Goal: Navigation & Orientation: Find specific page/section

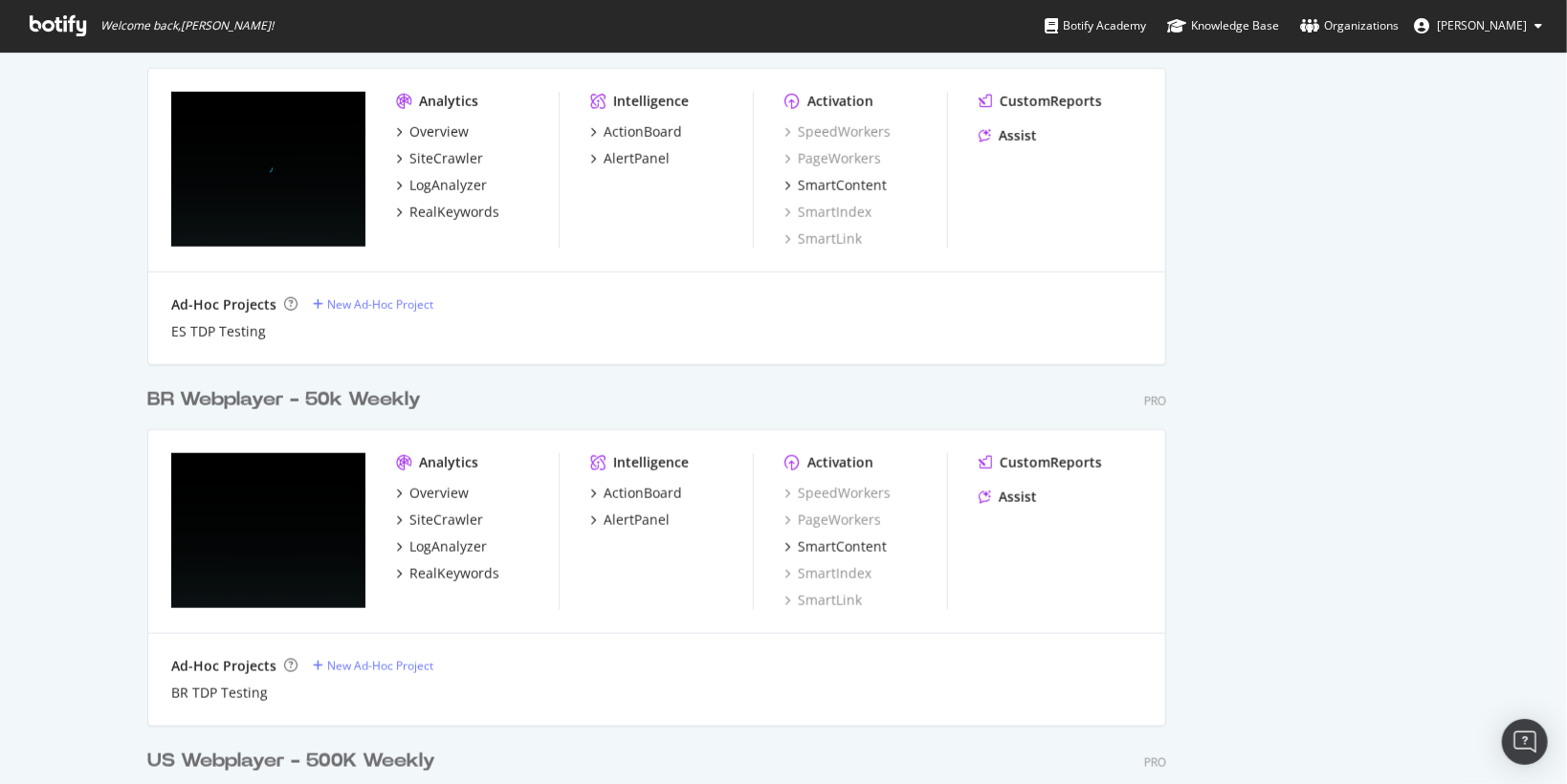
scroll to position [1224, 0]
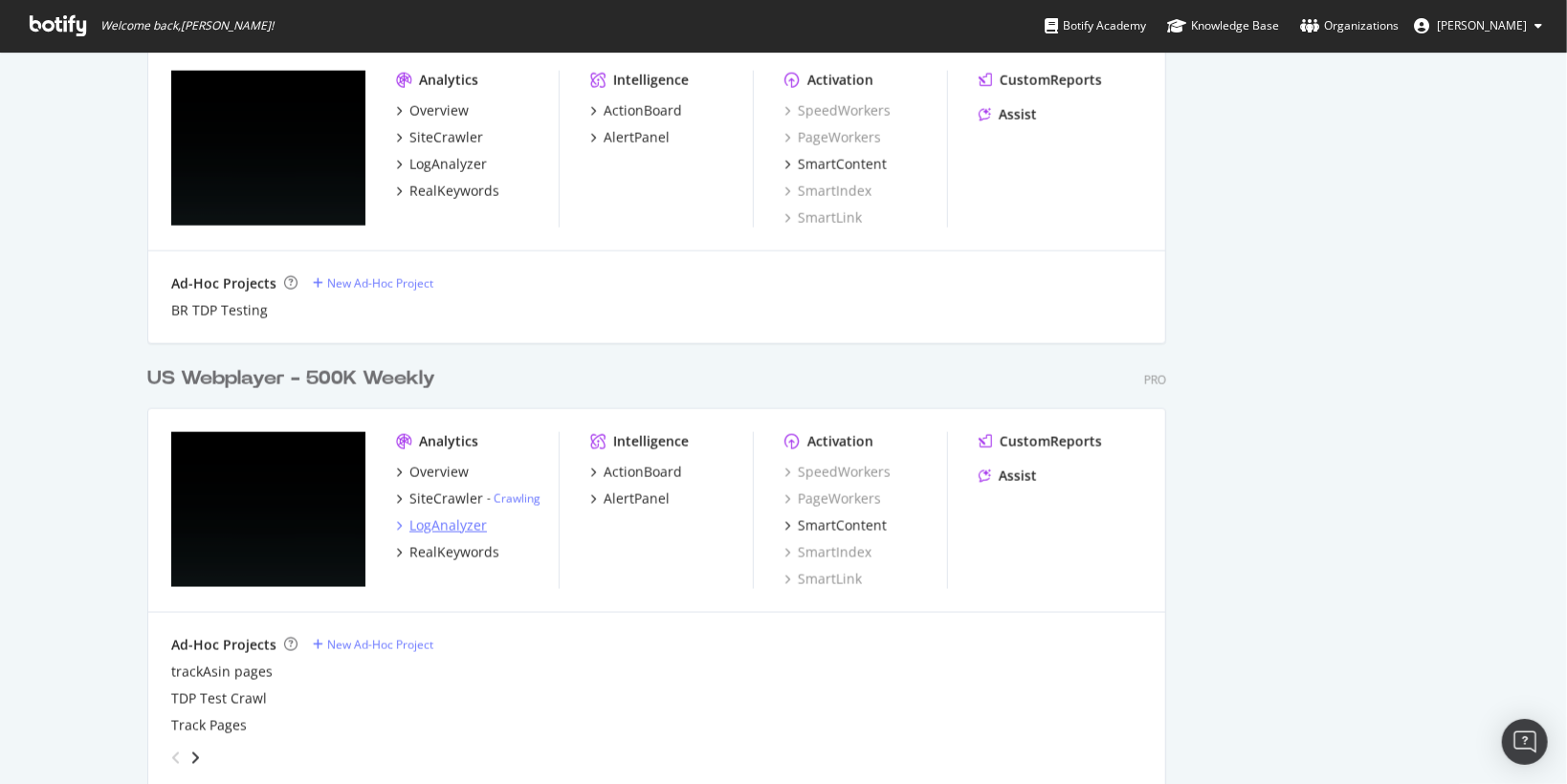
click at [460, 528] on div "LogAnalyzer" at bounding box center [448, 526] width 77 height 19
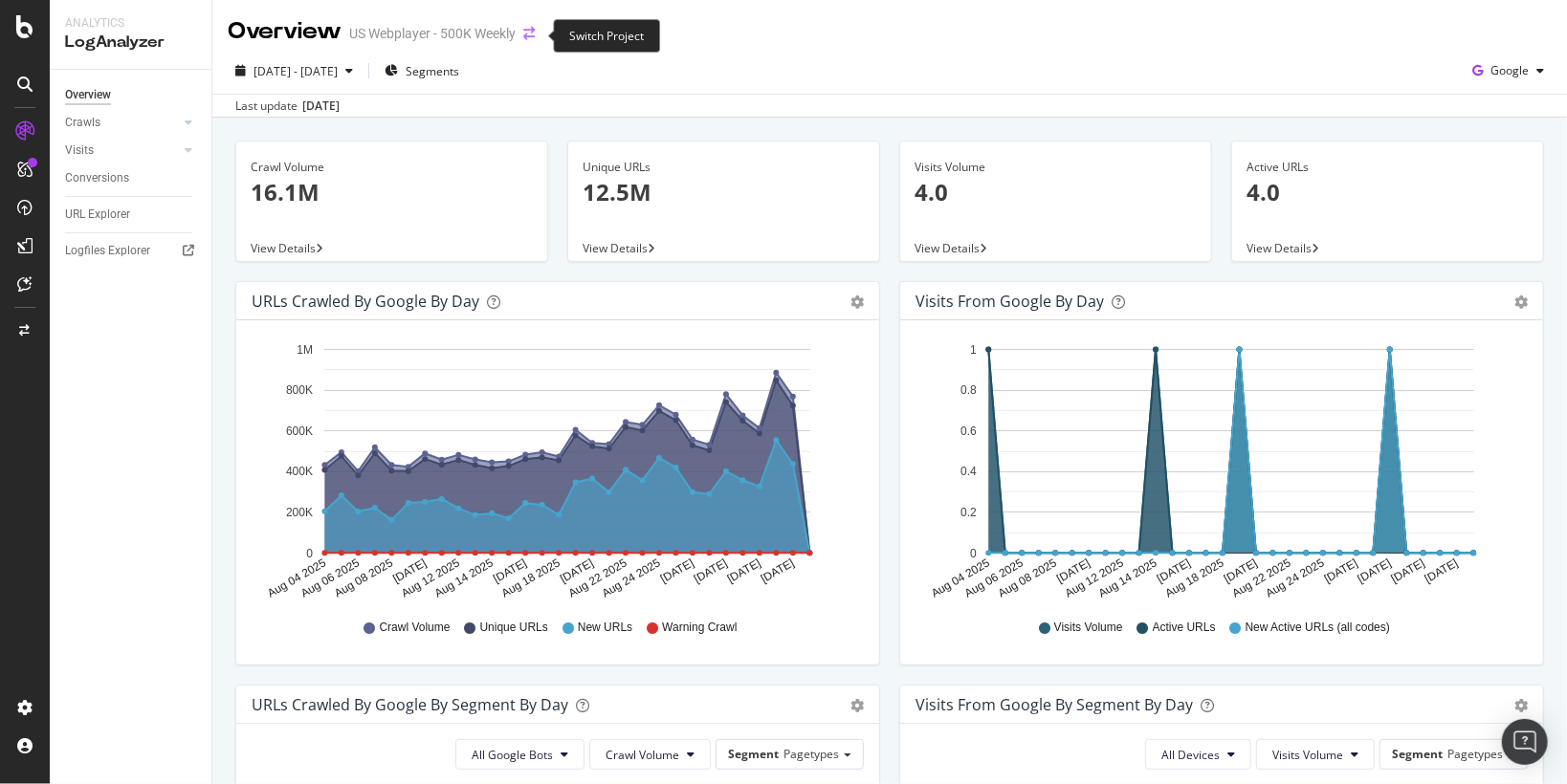
click at [529, 34] on icon "arrow-right-arrow-left" at bounding box center [529, 34] width 12 height 14
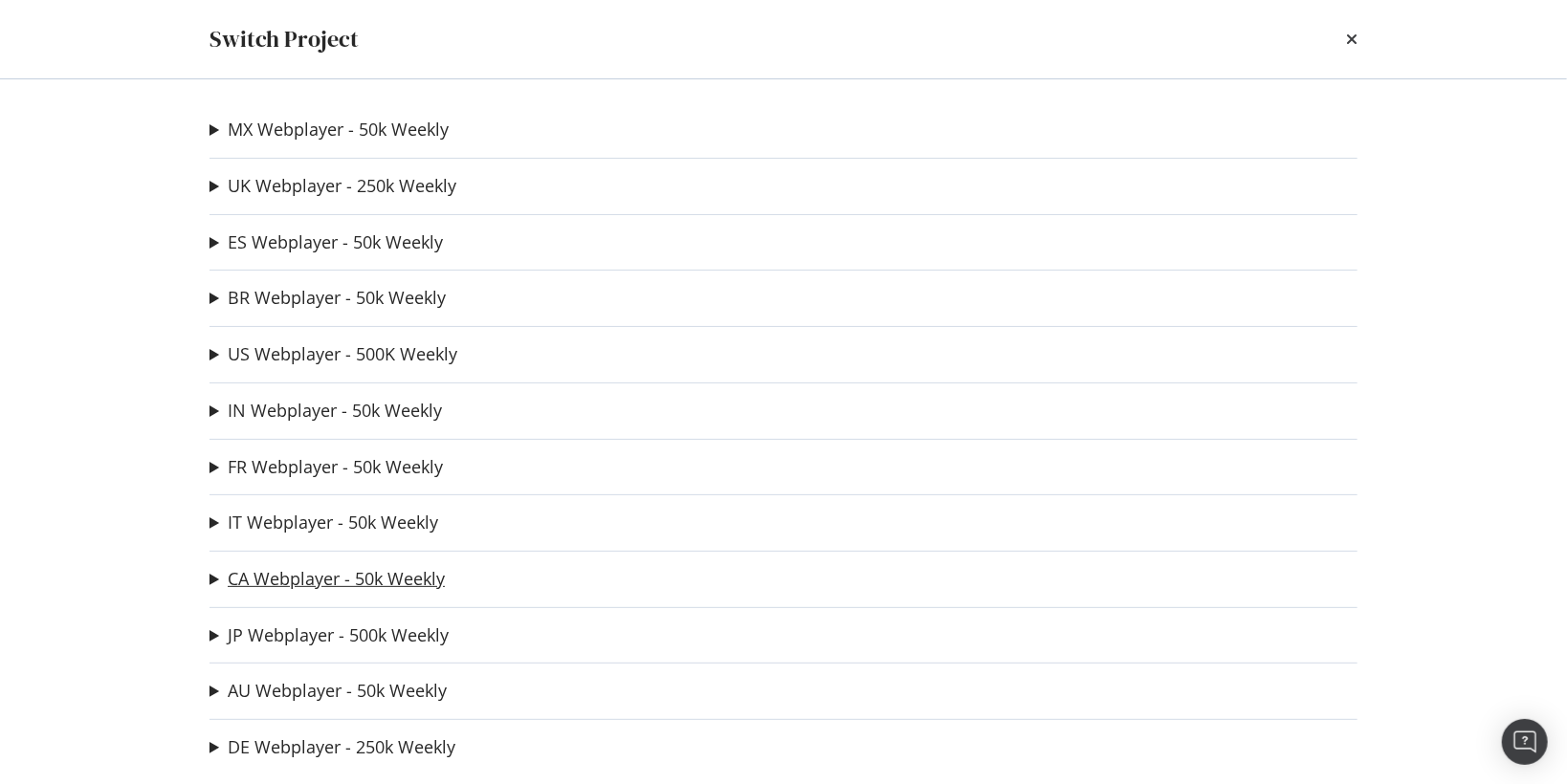
click at [315, 574] on link "CA Webplayer - 50k Weekly" at bounding box center [336, 579] width 217 height 20
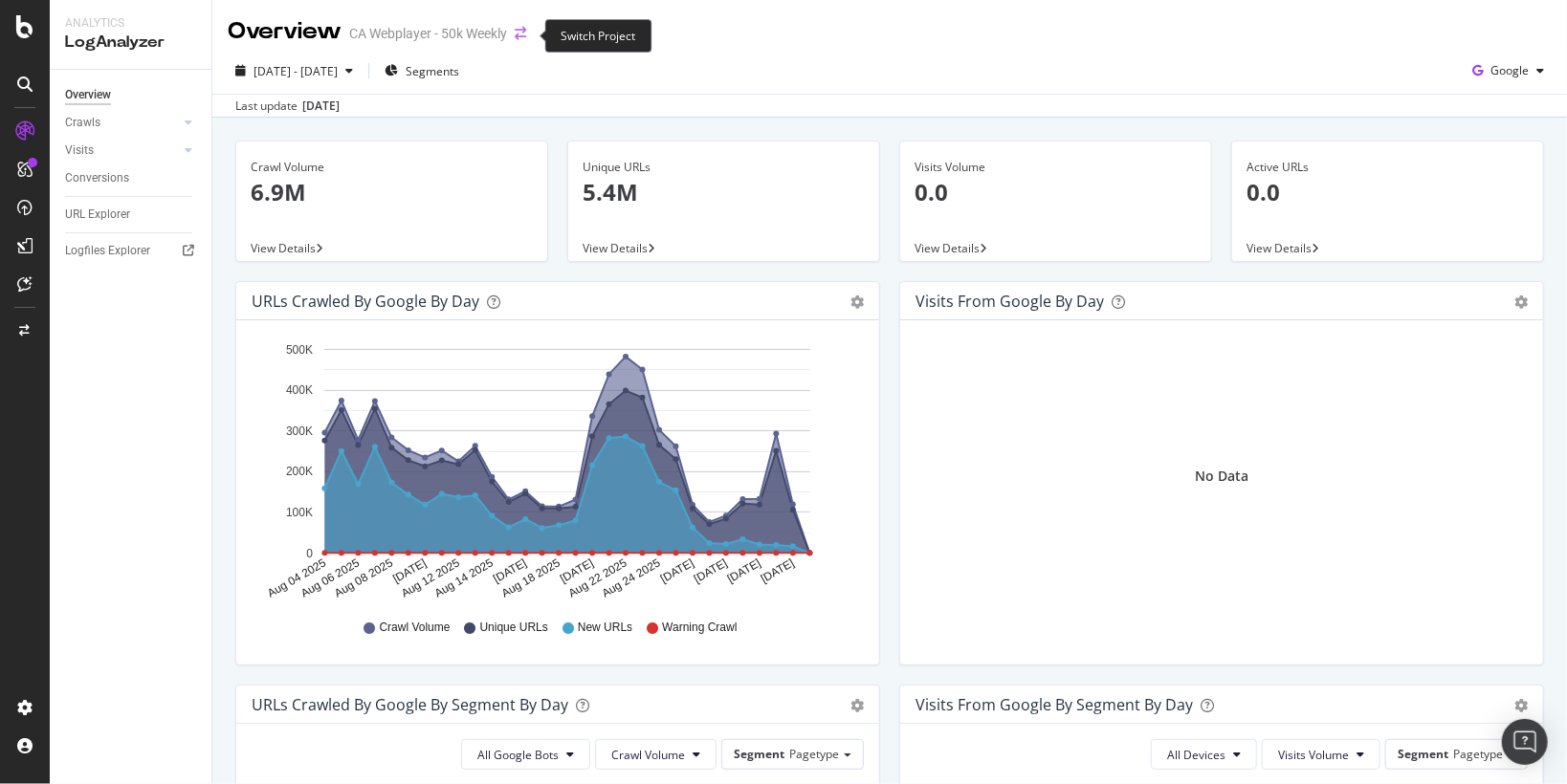
click at [521, 36] on icon "arrow-right-arrow-left" at bounding box center [521, 34] width 12 height 14
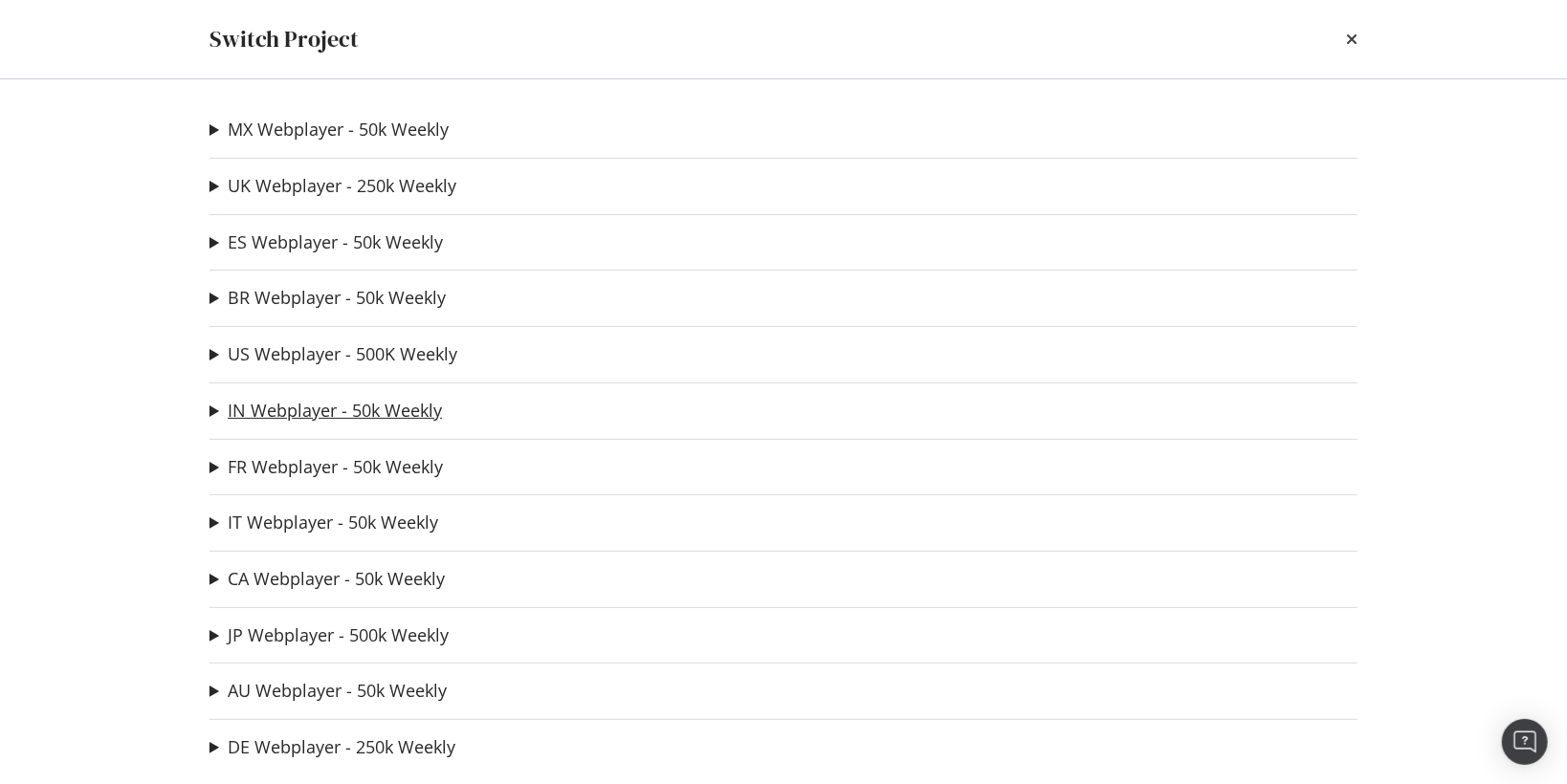
click at [316, 409] on link "IN Webplayer - 50k Weekly" at bounding box center [335, 411] width 214 height 20
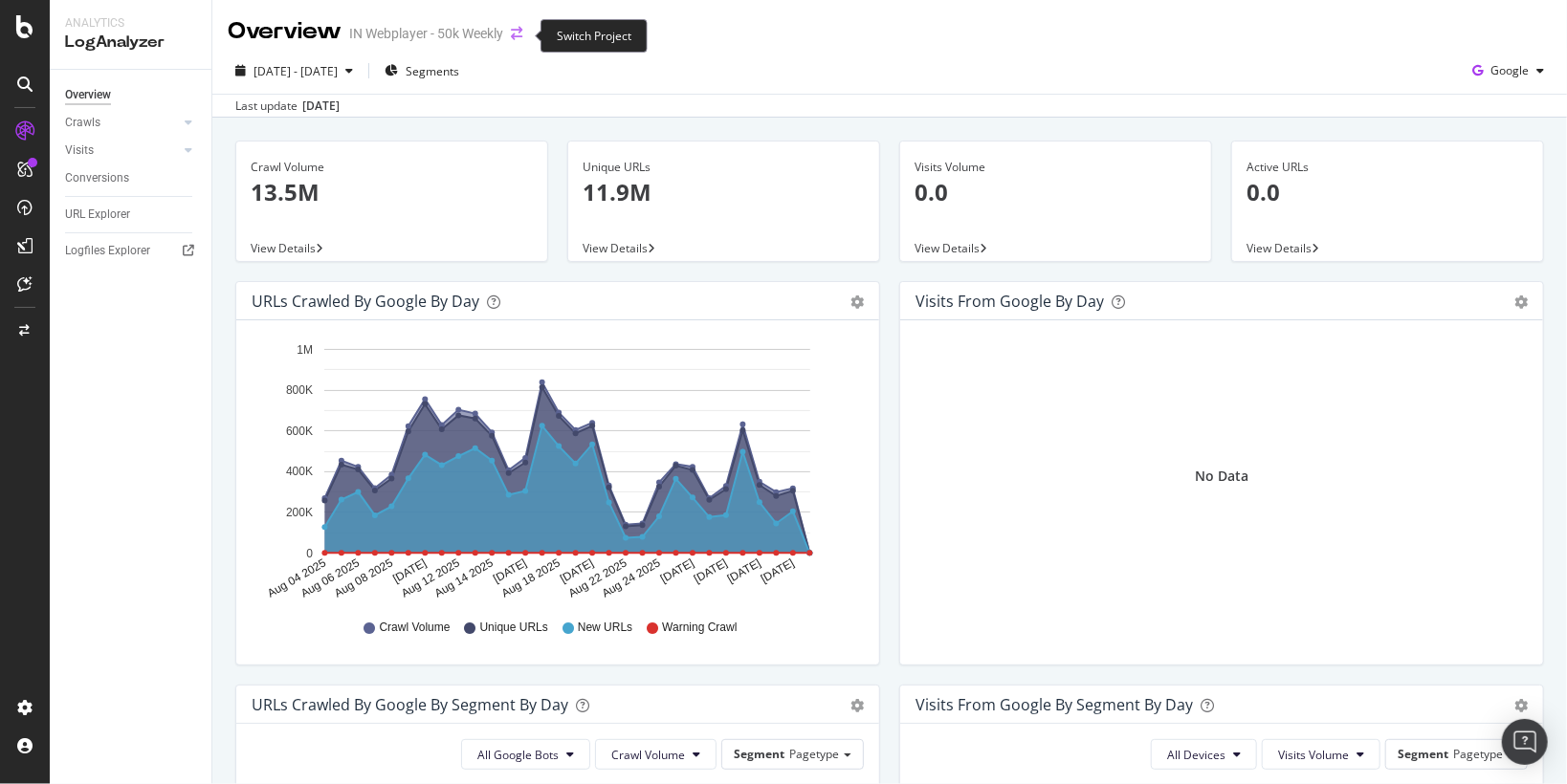
click at [518, 35] on icon "arrow-right-arrow-left" at bounding box center [517, 34] width 12 height 14
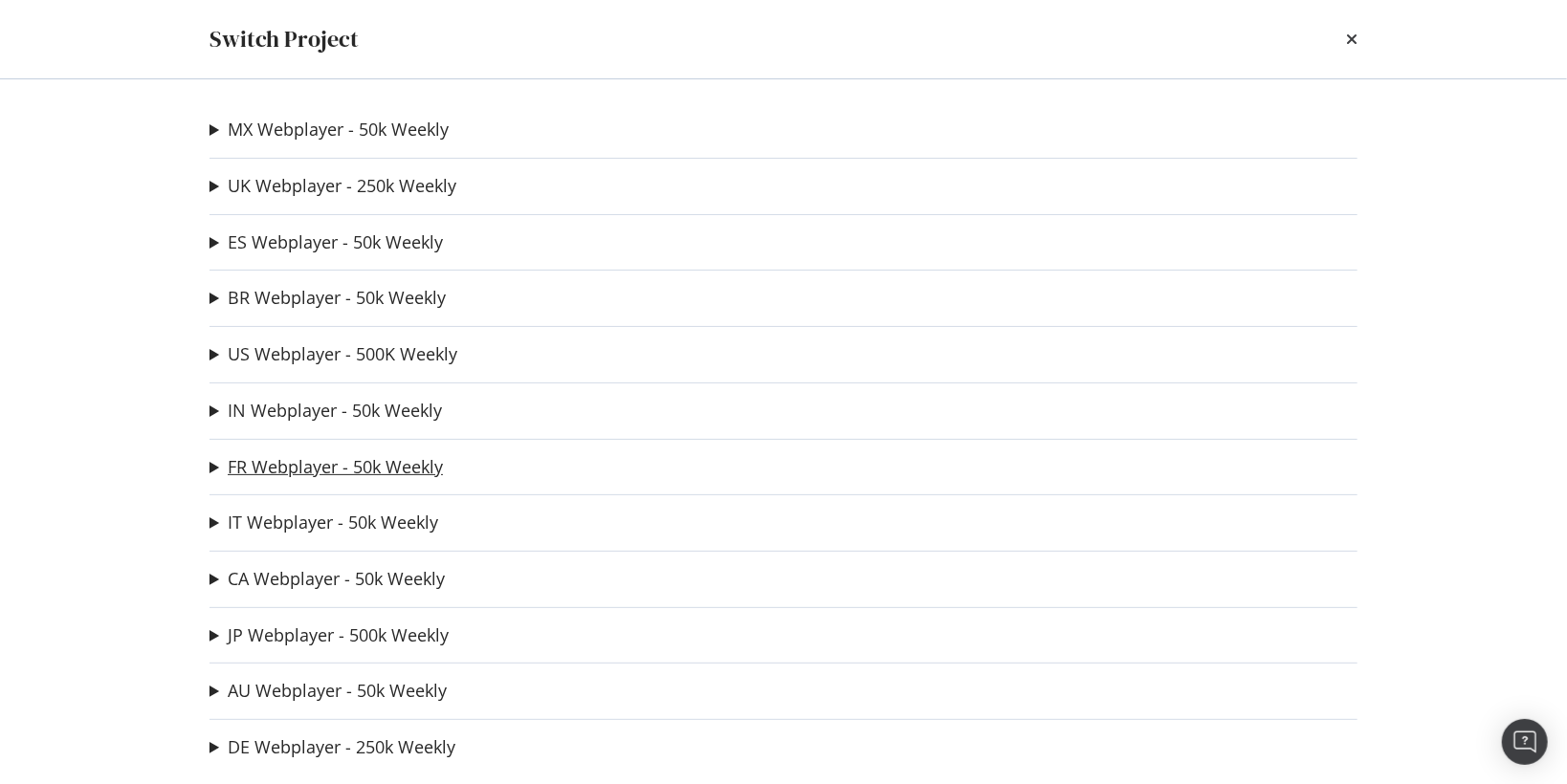
click at [325, 462] on link "FR Webplayer - 50k Weekly" at bounding box center [335, 467] width 215 height 20
